Goal: Information Seeking & Learning: Learn about a topic

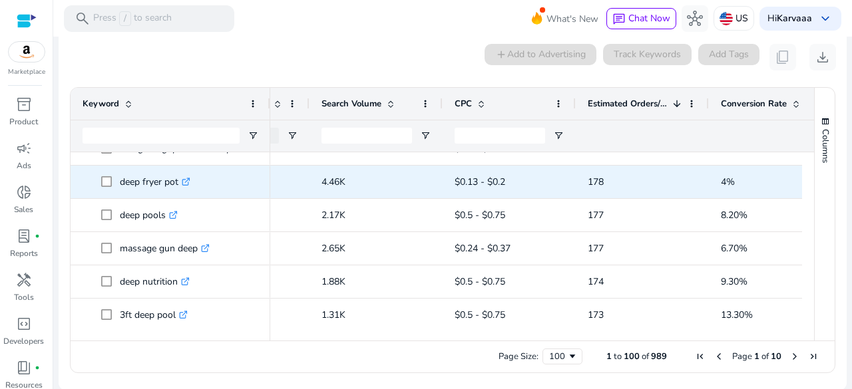
click at [148, 179] on p "deep fryer pot .st0{fill:#2c8af8}" at bounding box center [155, 181] width 71 height 27
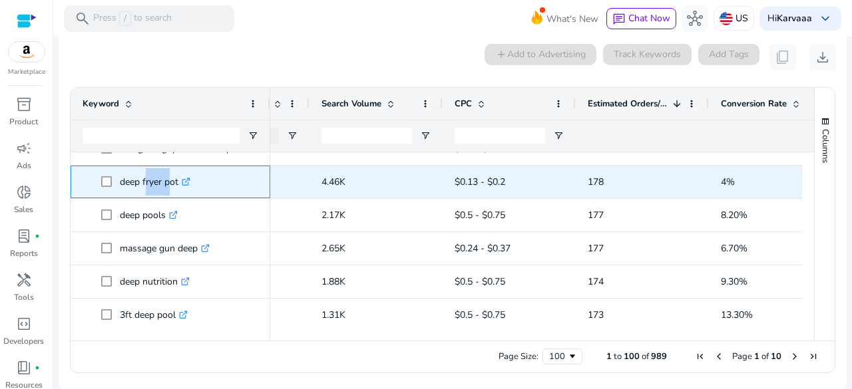
click at [148, 179] on p "deep fryer pot .st0{fill:#2c8af8}" at bounding box center [155, 181] width 71 height 27
copy p "deep fryer pot"
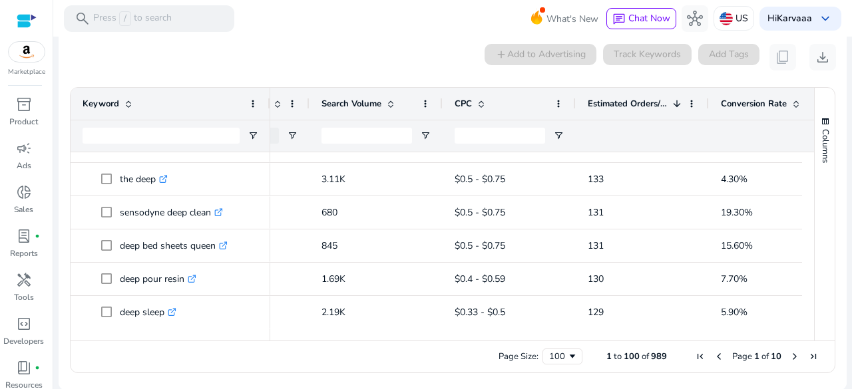
click at [789, 363] on div "Page Size: 100 1 to 100 of 989 Page 1 of 10" at bounding box center [453, 357] width 764 height 32
click at [811, 356] on span "Last Page" at bounding box center [813, 356] width 11 height 11
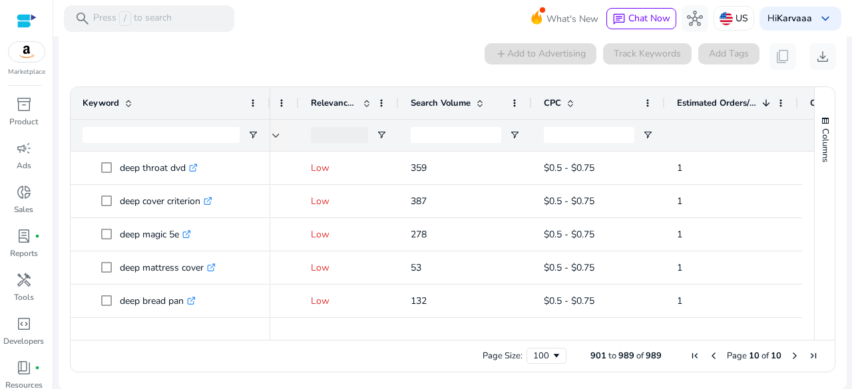
click at [690, 357] on span "First Page" at bounding box center [695, 356] width 11 height 11
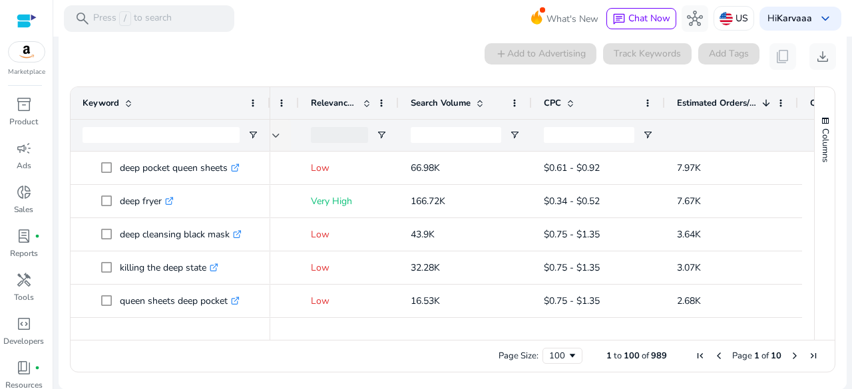
click at [793, 353] on span "Next Page" at bounding box center [794, 356] width 11 height 11
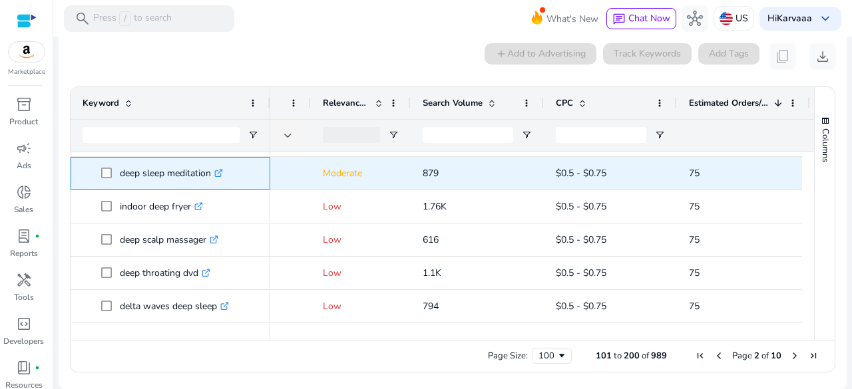
click at [138, 177] on p "deep sleep meditation .st0{fill:#2c8af8}" at bounding box center [171, 173] width 103 height 27
click at [253, 180] on span "deep sleep meditation .st0{fill:#2c8af8}" at bounding box center [179, 173] width 157 height 27
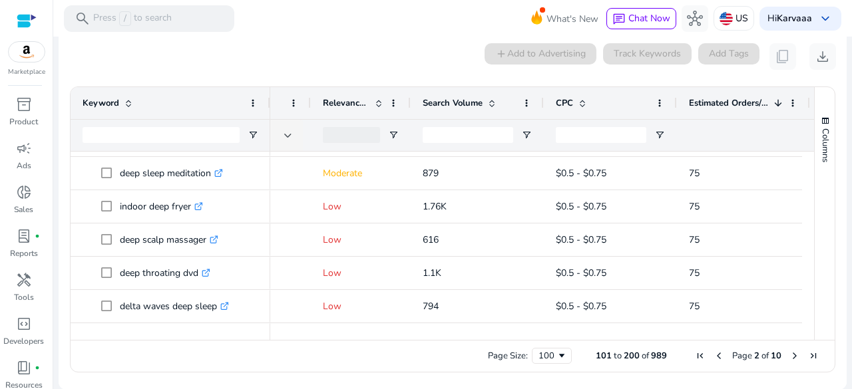
click at [431, 70] on mat-card "0 keyword(s) selected add Add to Advertising Track Keywords Add Tags content_co…" at bounding box center [453, 211] width 788 height 357
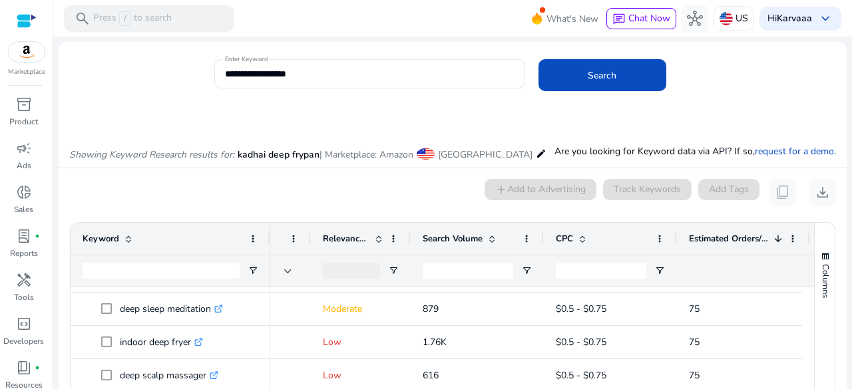
click at [27, 31] on div at bounding box center [27, 20] width 20 height 41
click at [31, 15] on div at bounding box center [27, 20] width 20 height 15
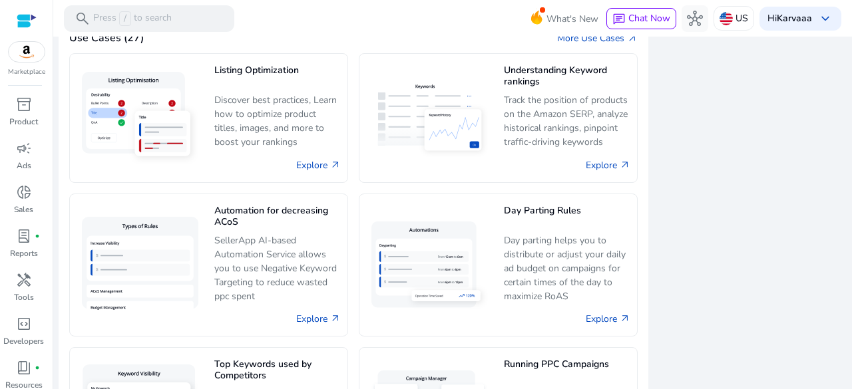
scroll to position [1000, 0]
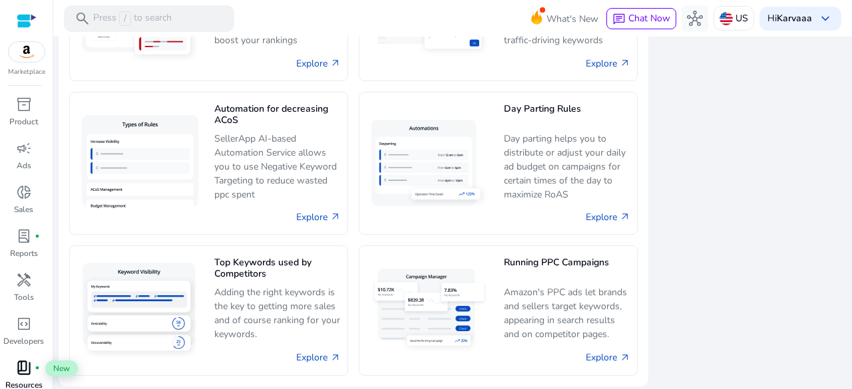
click at [19, 365] on span "book_4" at bounding box center [24, 368] width 16 height 16
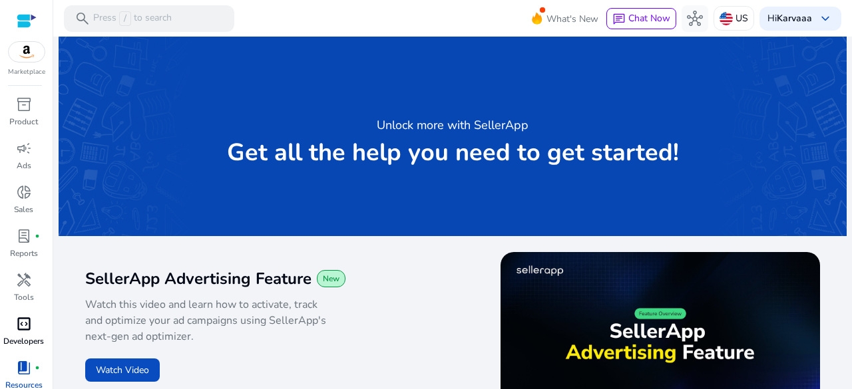
click at [23, 330] on span "code_blocks" at bounding box center [24, 324] width 16 height 16
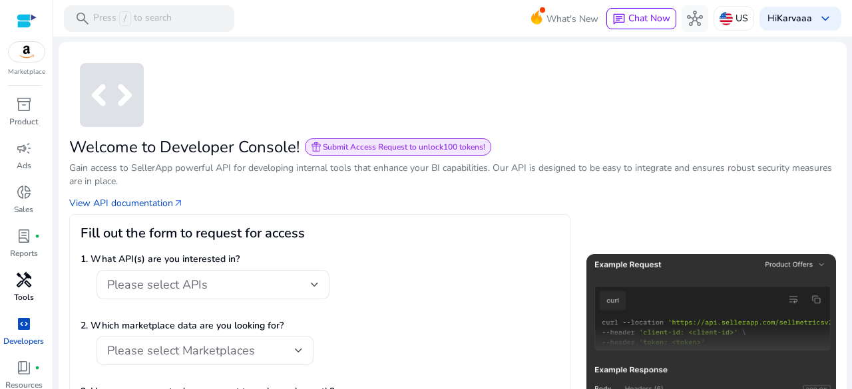
scroll to position [11, 0]
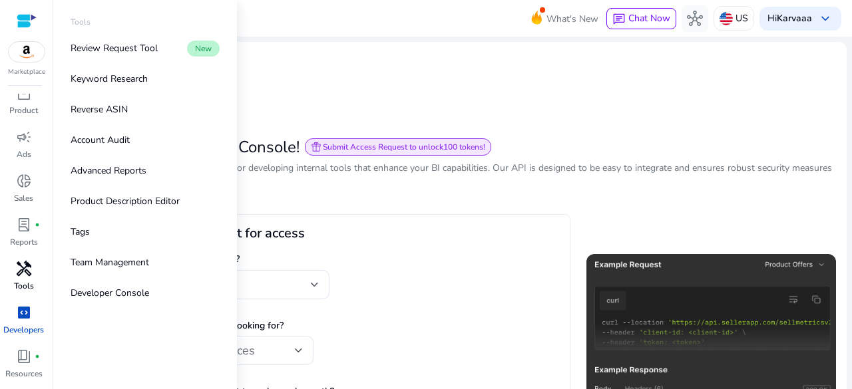
click at [26, 291] on p "Tools" at bounding box center [24, 286] width 20 height 12
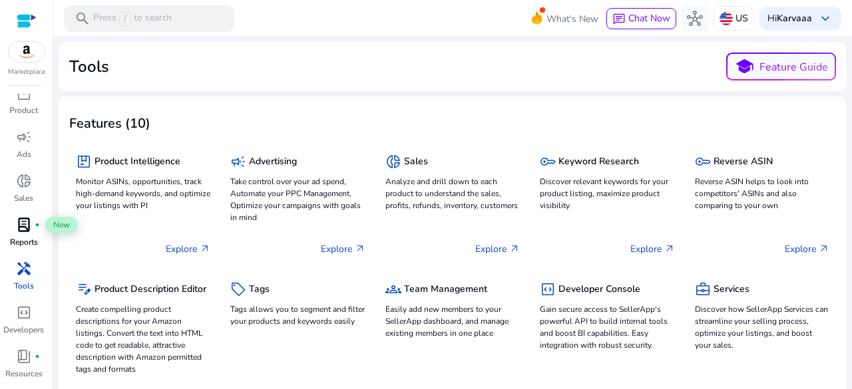
click at [27, 233] on span "lab_profile" at bounding box center [24, 225] width 16 height 16
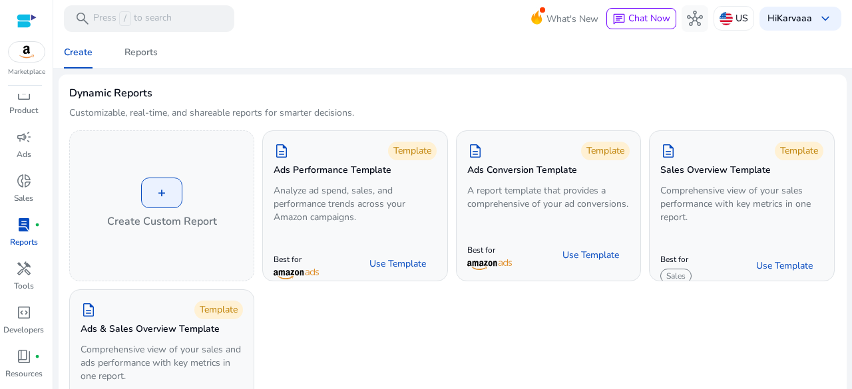
scroll to position [222, 0]
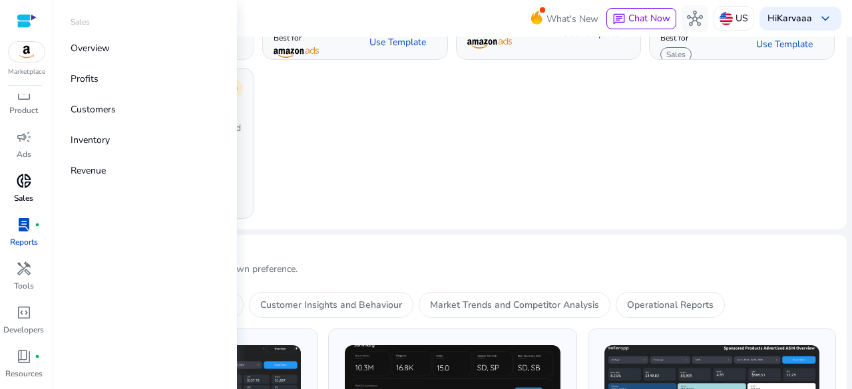
click at [27, 180] on span "donut_small" at bounding box center [24, 181] width 16 height 16
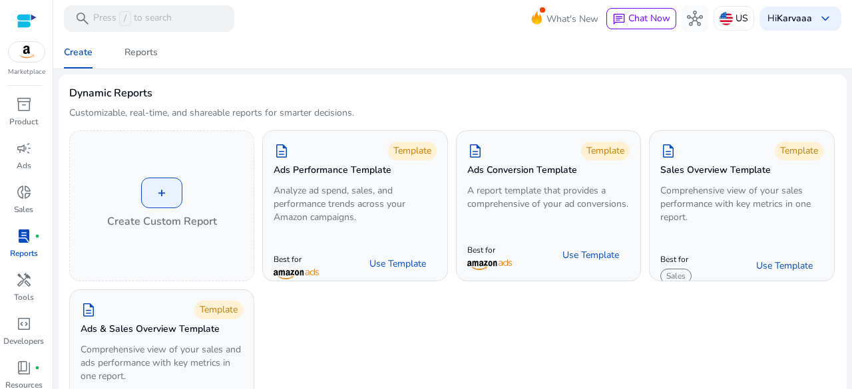
click at [23, 13] on div at bounding box center [27, 20] width 20 height 15
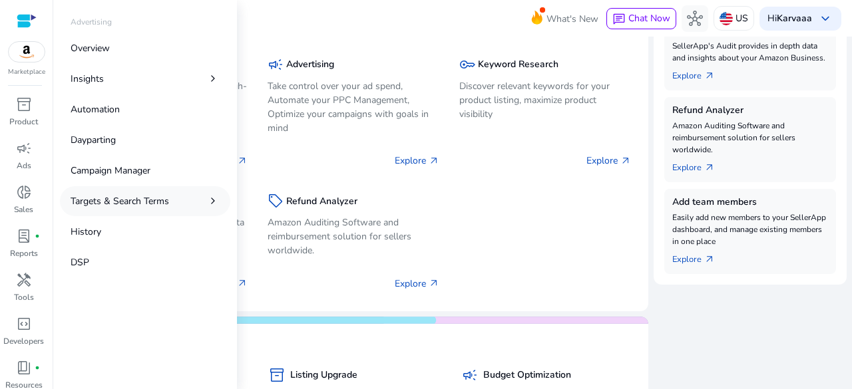
click at [201, 203] on link "Targets & Search Terms chevron_right" at bounding box center [145, 201] width 170 height 30
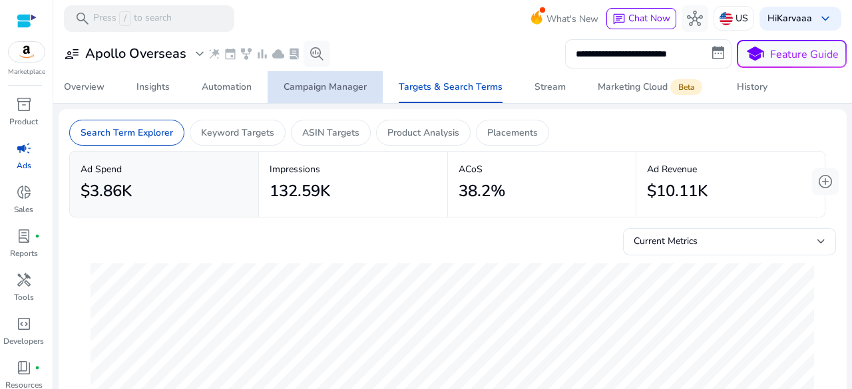
click at [328, 85] on div "Campaign Manager" at bounding box center [325, 87] width 83 height 9
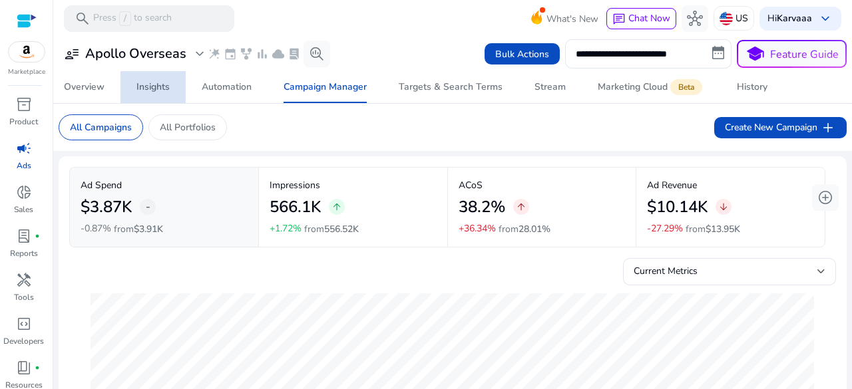
click at [142, 86] on div "Insights" at bounding box center [152, 87] width 33 height 9
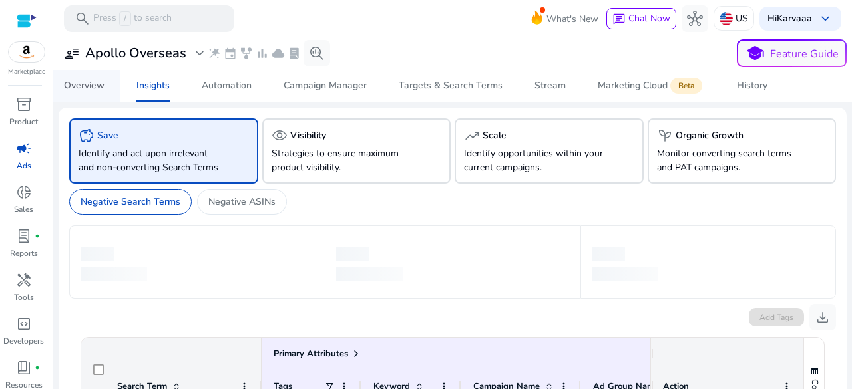
click at [67, 94] on span "Overview" at bounding box center [84, 86] width 41 height 32
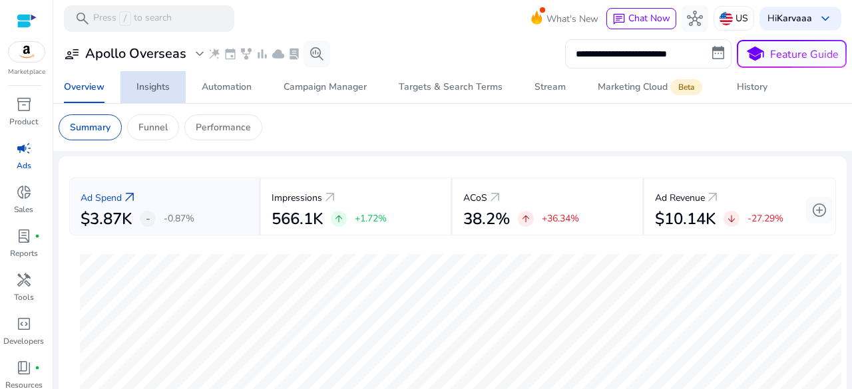
click at [142, 85] on div "Insights" at bounding box center [152, 87] width 33 height 9
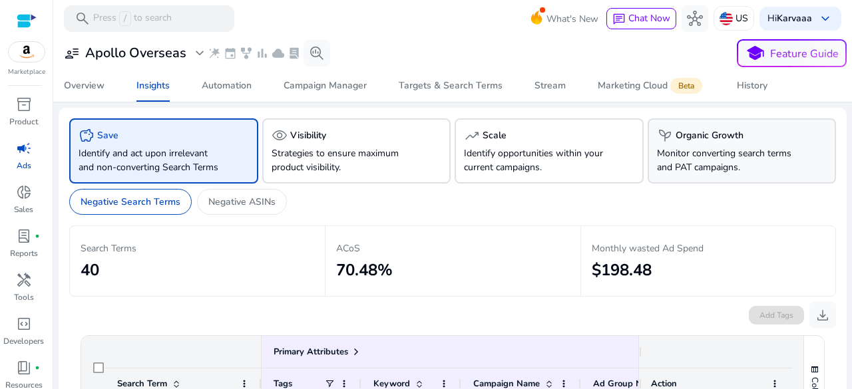
click at [718, 147] on p "Monitor converting search terms and PAT campaigns." at bounding box center [728, 160] width 142 height 28
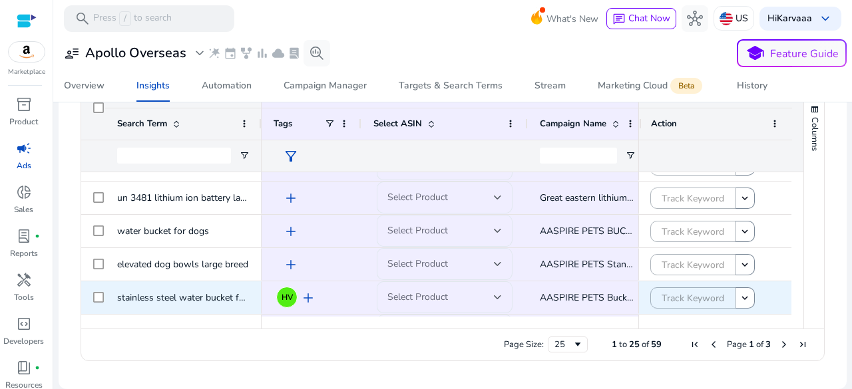
scroll to position [447, 0]
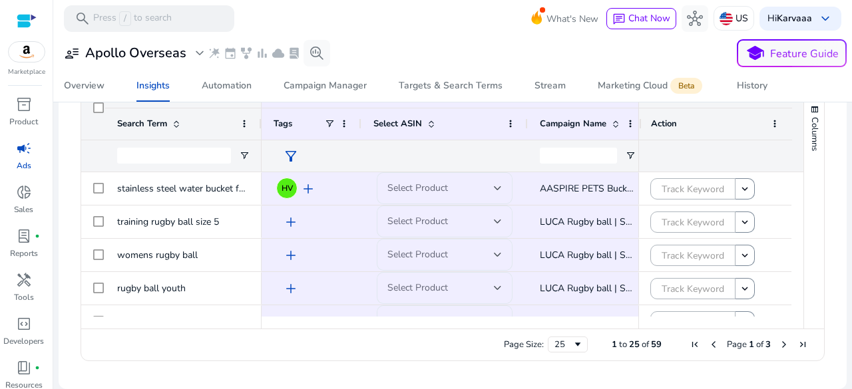
drag, startPoint x: 258, startPoint y: 129, endPoint x: 335, endPoint y: 136, distance: 77.6
click at [264, 136] on div at bounding box center [260, 124] width 5 height 31
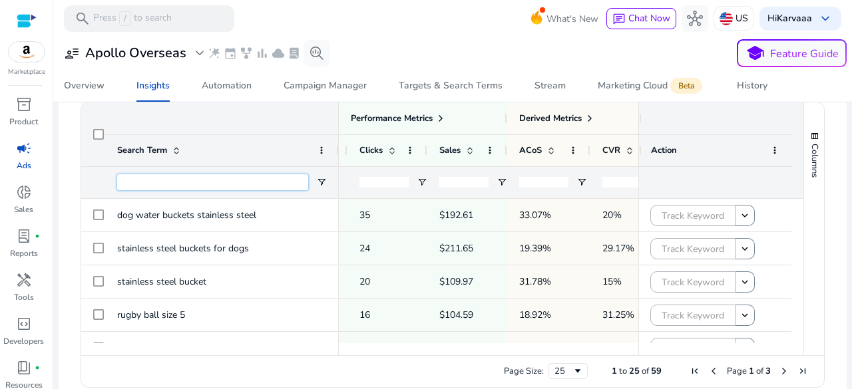
click at [200, 190] on input "Search Term Filter Input" at bounding box center [212, 182] width 191 height 16
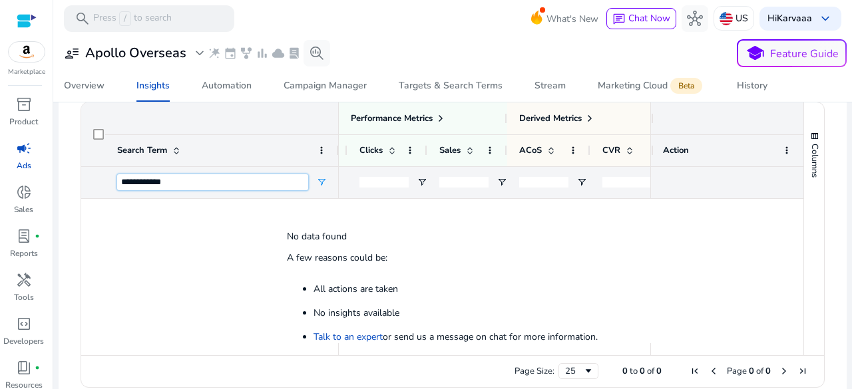
type input "**********"
drag, startPoint x: 187, startPoint y: 198, endPoint x: 115, endPoint y: 194, distance: 72.0
click at [115, 194] on div "**********" at bounding box center [222, 182] width 234 height 32
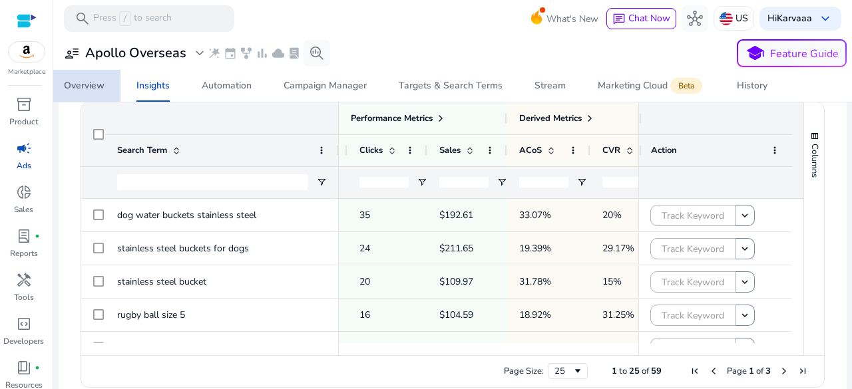
click at [81, 90] on div "Overview" at bounding box center [84, 85] width 41 height 9
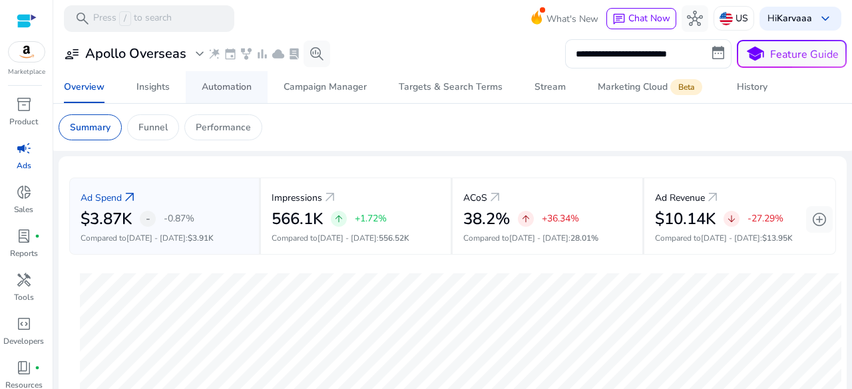
click at [246, 91] on div "Automation" at bounding box center [227, 87] width 50 height 9
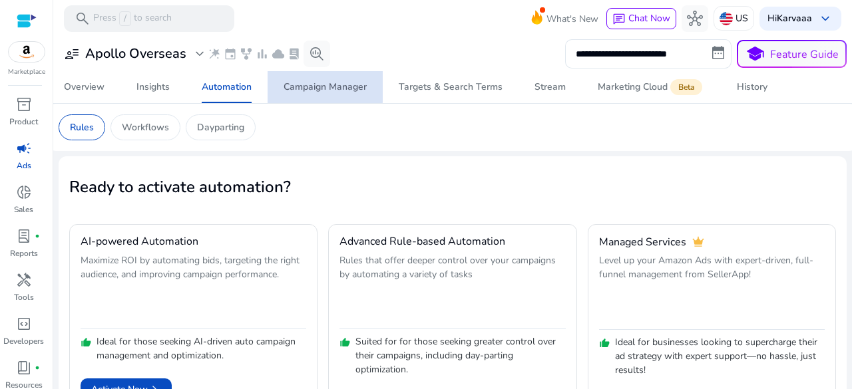
click at [290, 77] on span "Campaign Manager" at bounding box center [325, 87] width 83 height 32
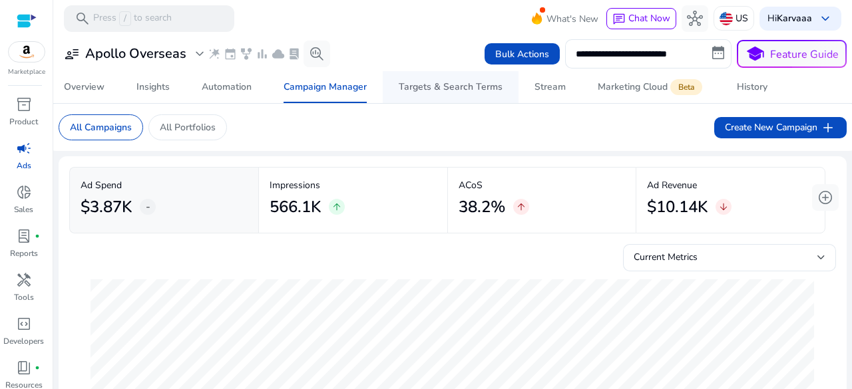
click at [447, 101] on span "Targets & Search Terms" at bounding box center [451, 87] width 104 height 32
